Goal: Find specific page/section

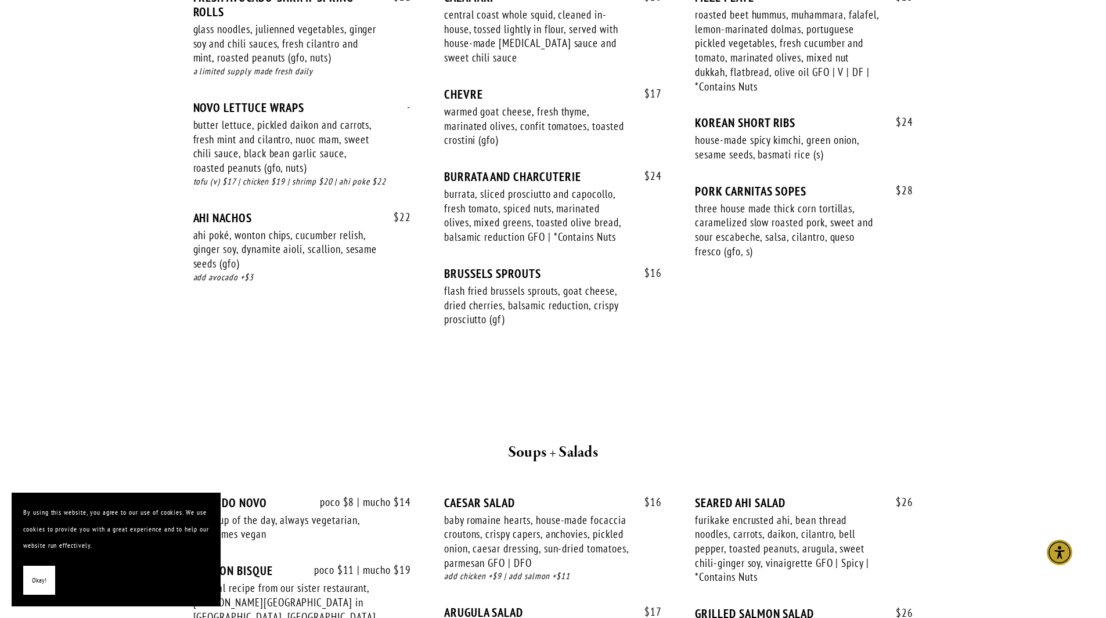
scroll to position [843, 0]
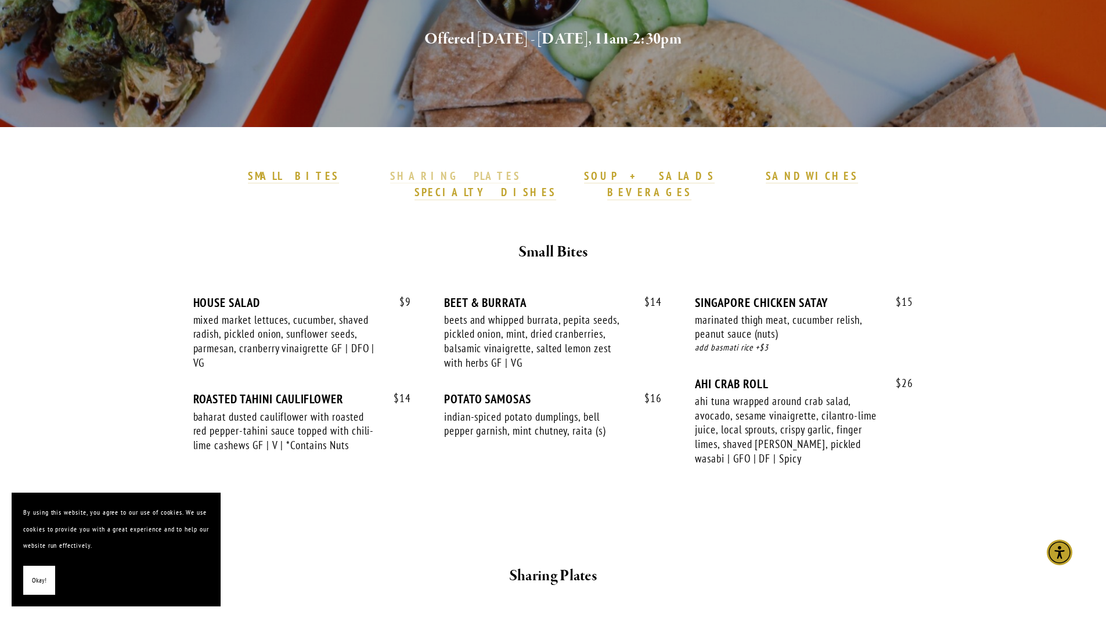
scroll to position [191, 0]
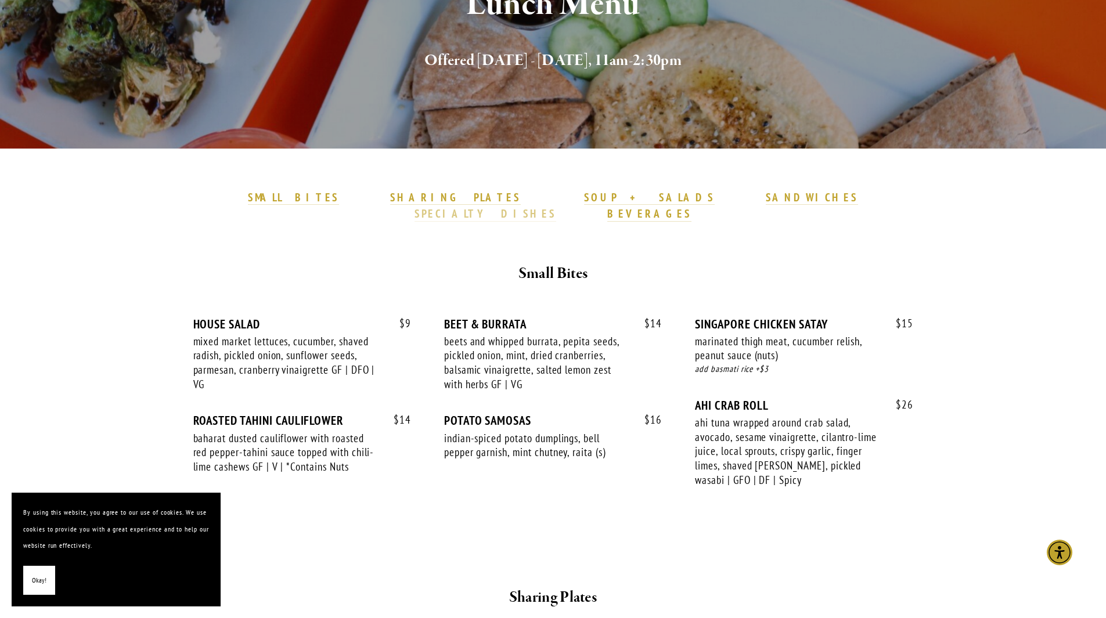
click at [556, 207] on strong "SPECIALTY DISHES" at bounding box center [486, 214] width 142 height 14
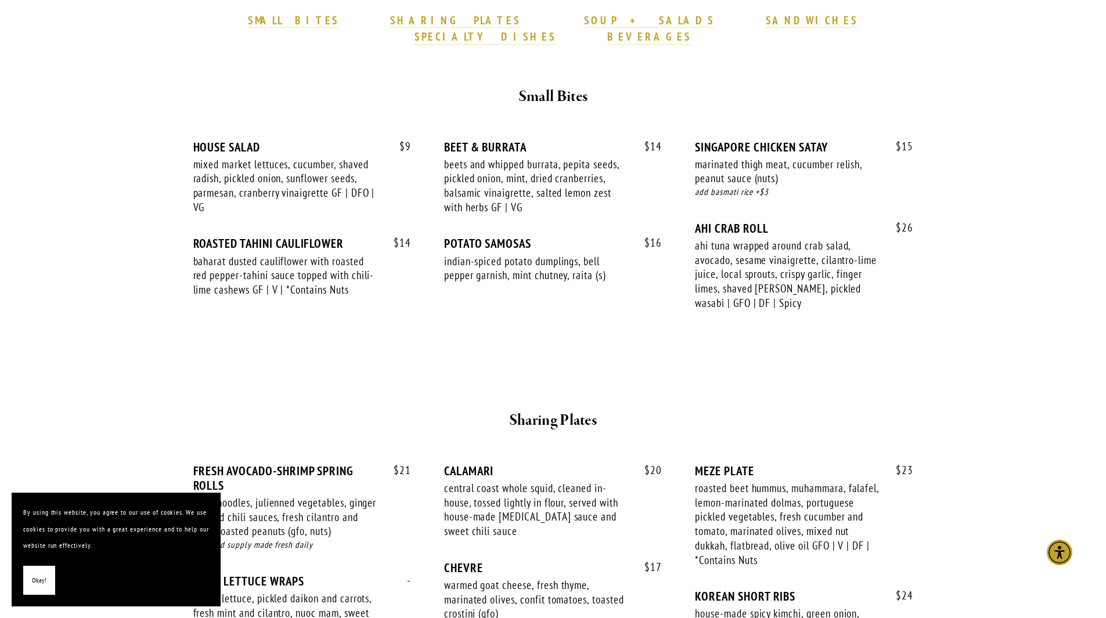
scroll to position [304, 0]
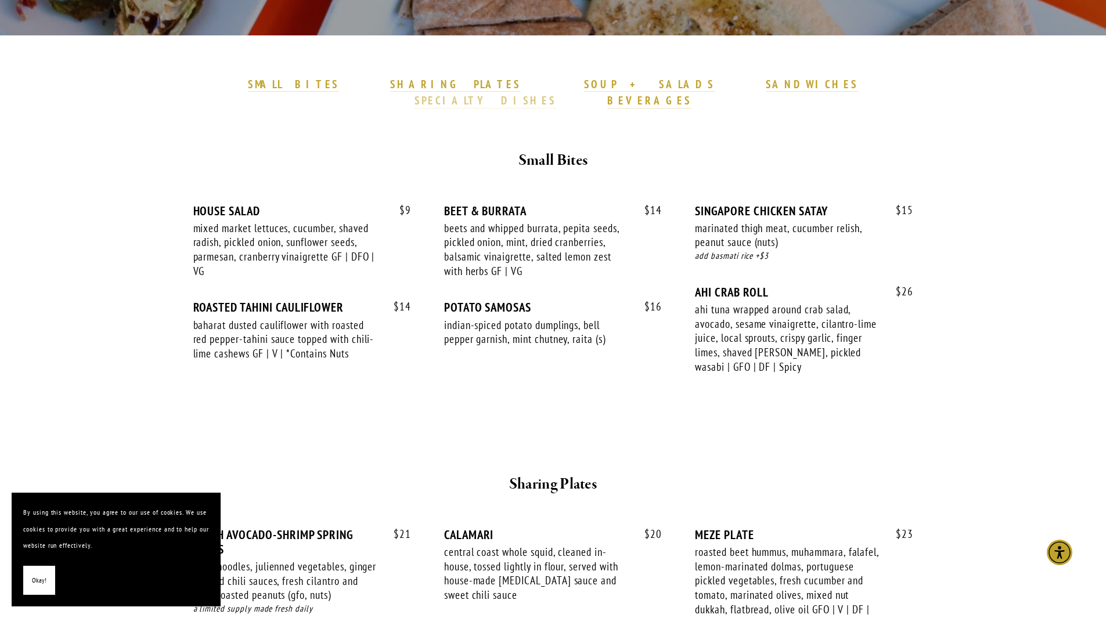
click at [556, 93] on strong "SPECIALTY DISHES" at bounding box center [486, 100] width 142 height 14
